Goal: Task Accomplishment & Management: Manage account settings

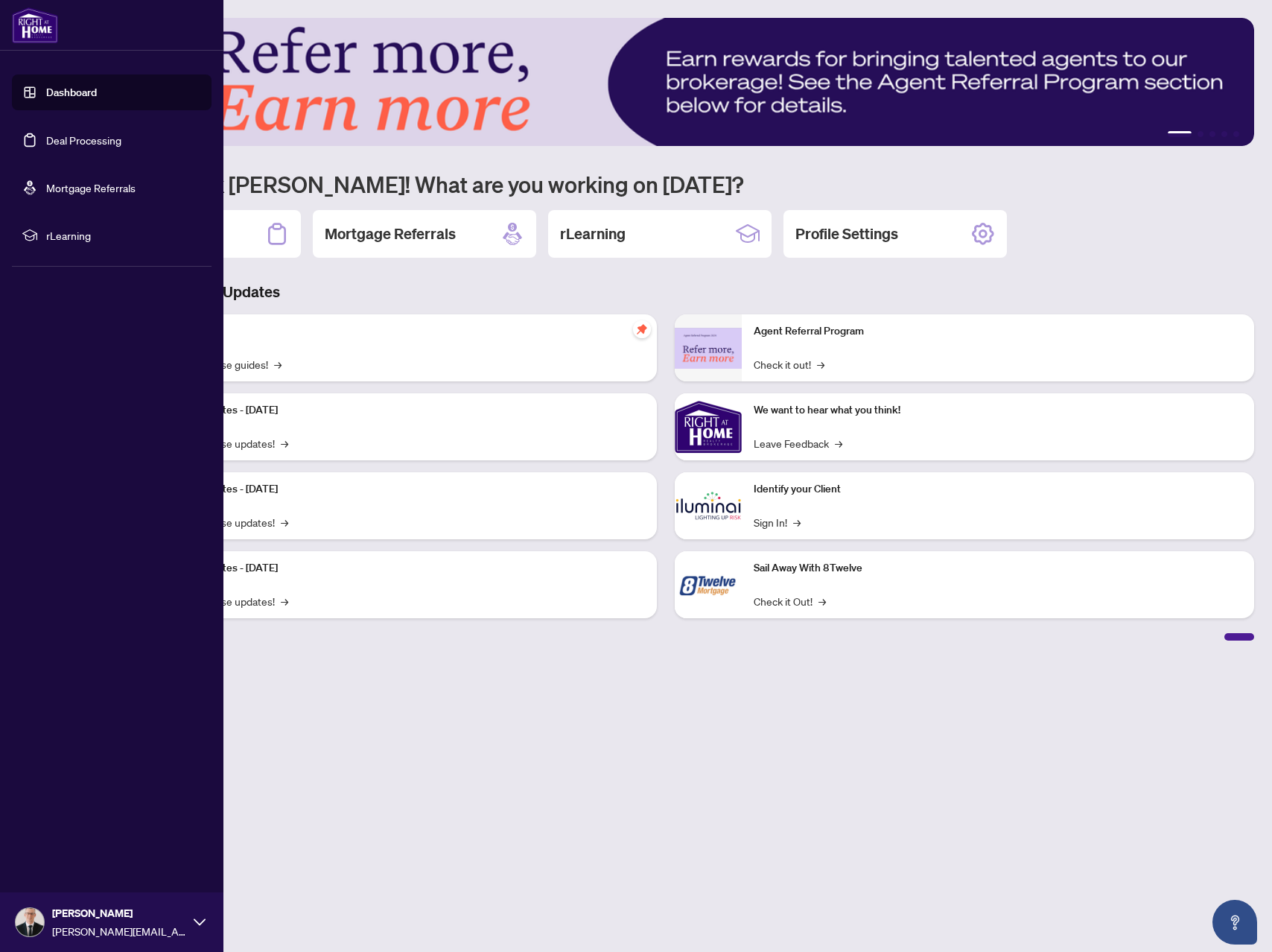
click at [48, 146] on link "Deal Processing" at bounding box center [84, 140] width 75 height 13
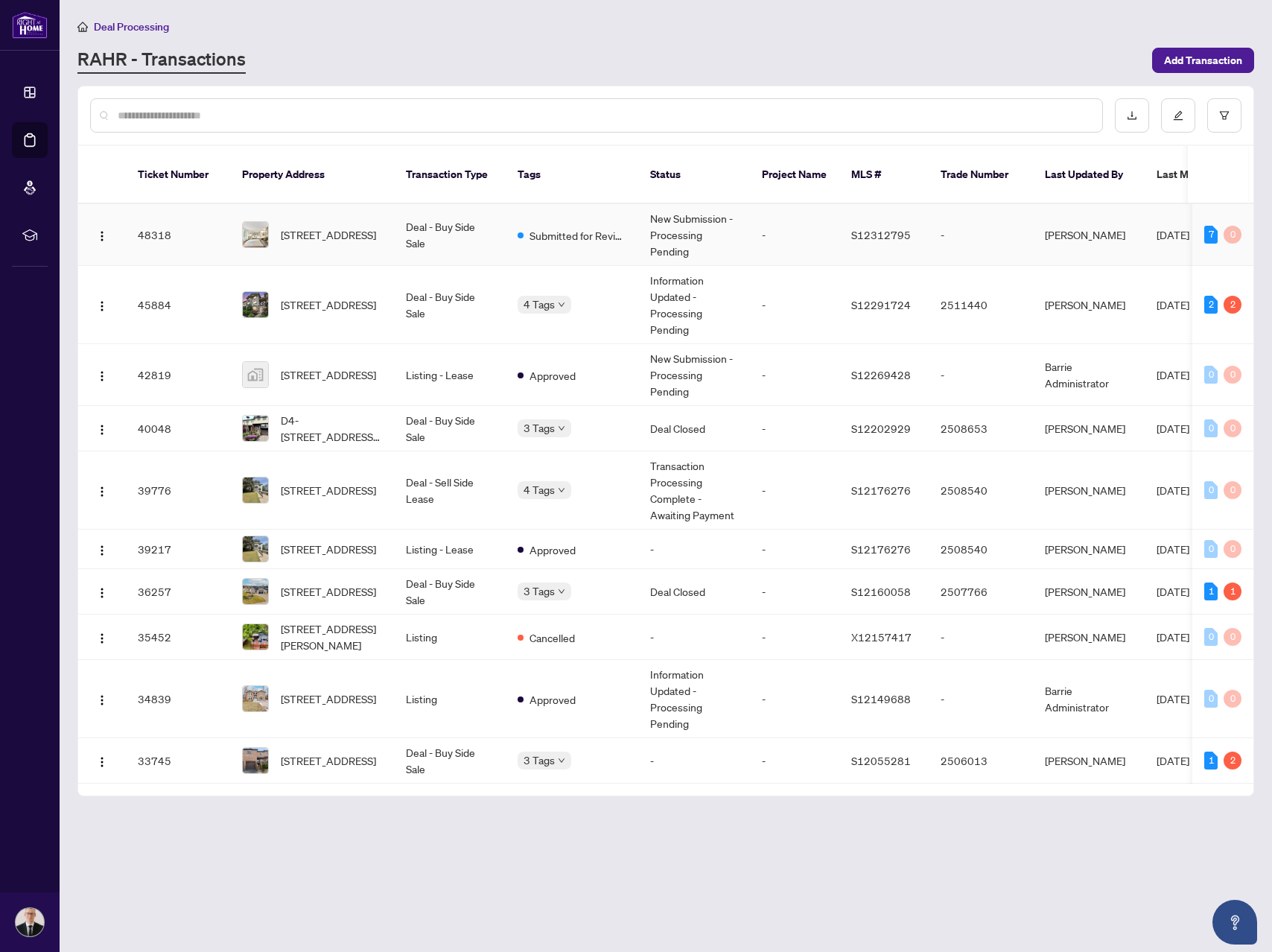
click at [631, 222] on td "Submitted for Review" at bounding box center [572, 234] width 133 height 62
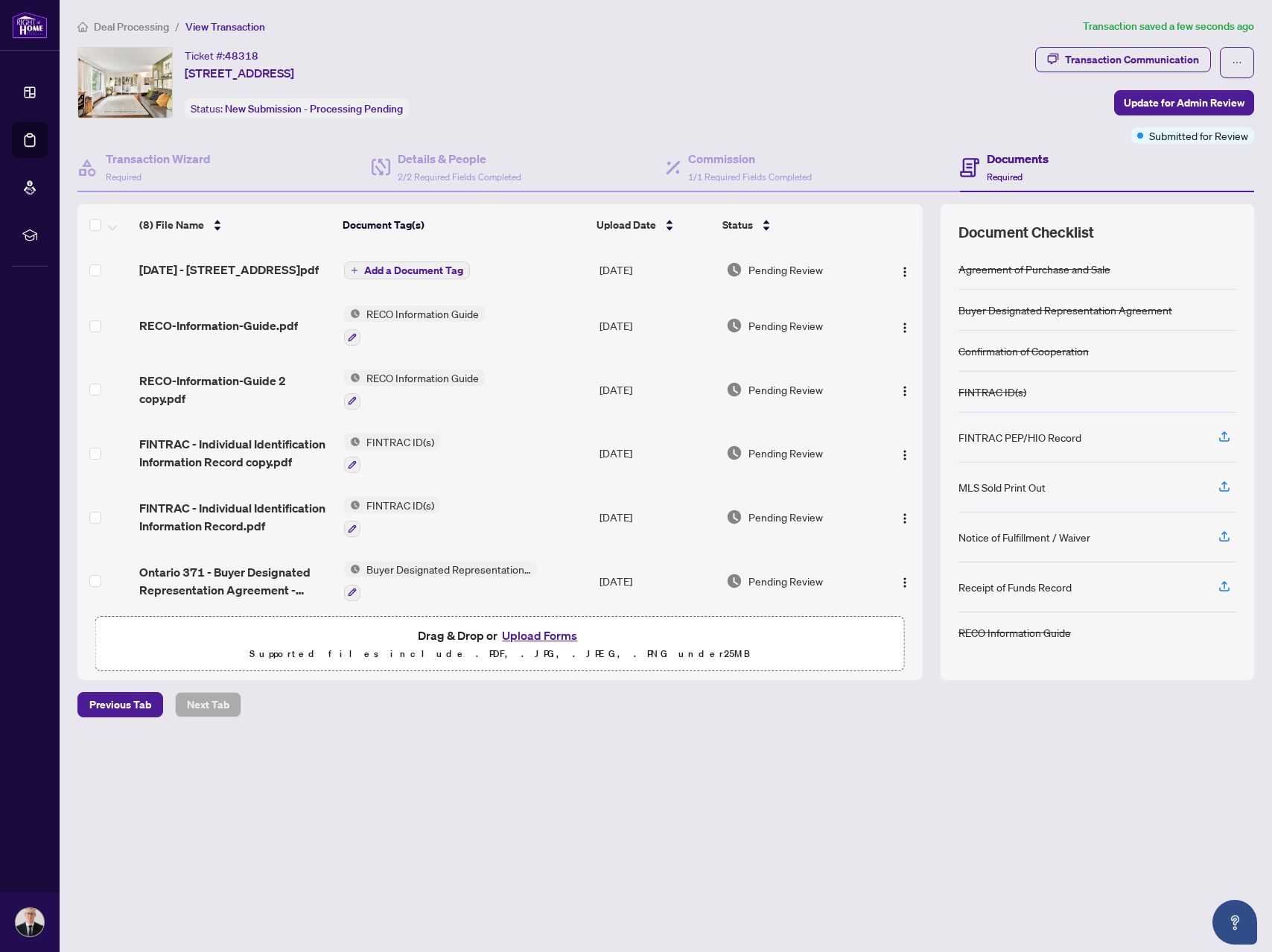
click at [416, 274] on span "Add a Document Tag" at bounding box center [414, 270] width 99 height 10
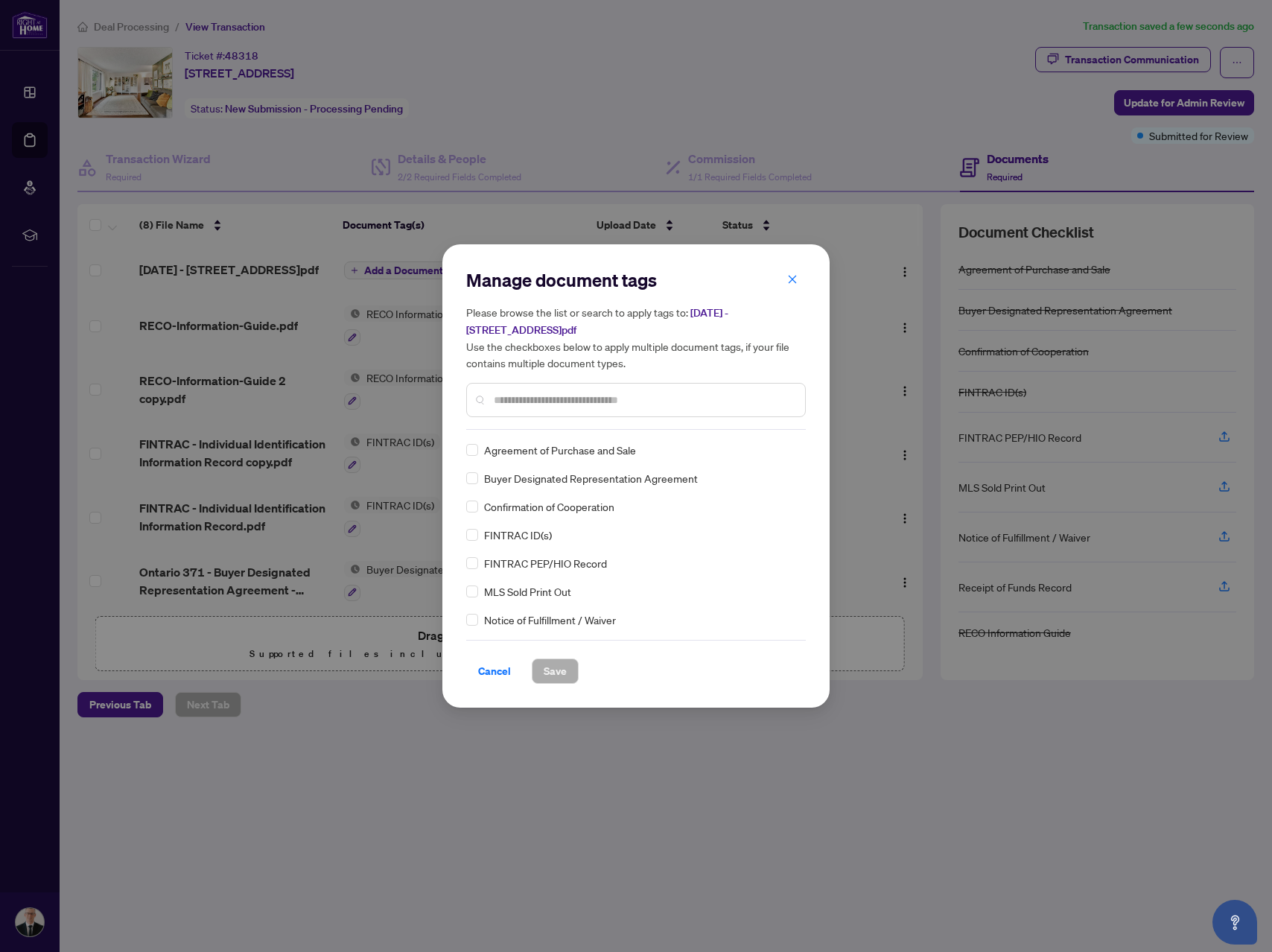
click at [620, 400] on input "text" at bounding box center [643, 400] width 299 height 17
type input "*******"
click at [557, 669] on span "Save" at bounding box center [555, 671] width 23 height 24
